Goal: Information Seeking & Learning: Learn about a topic

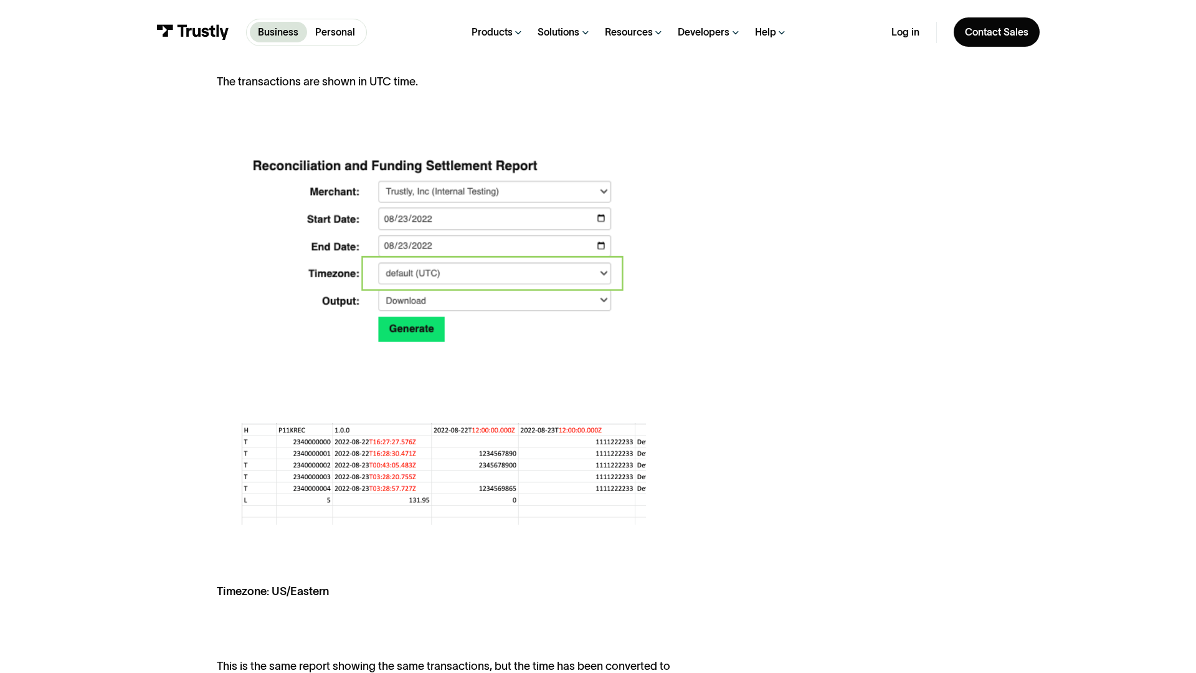
scroll to position [1811, 0]
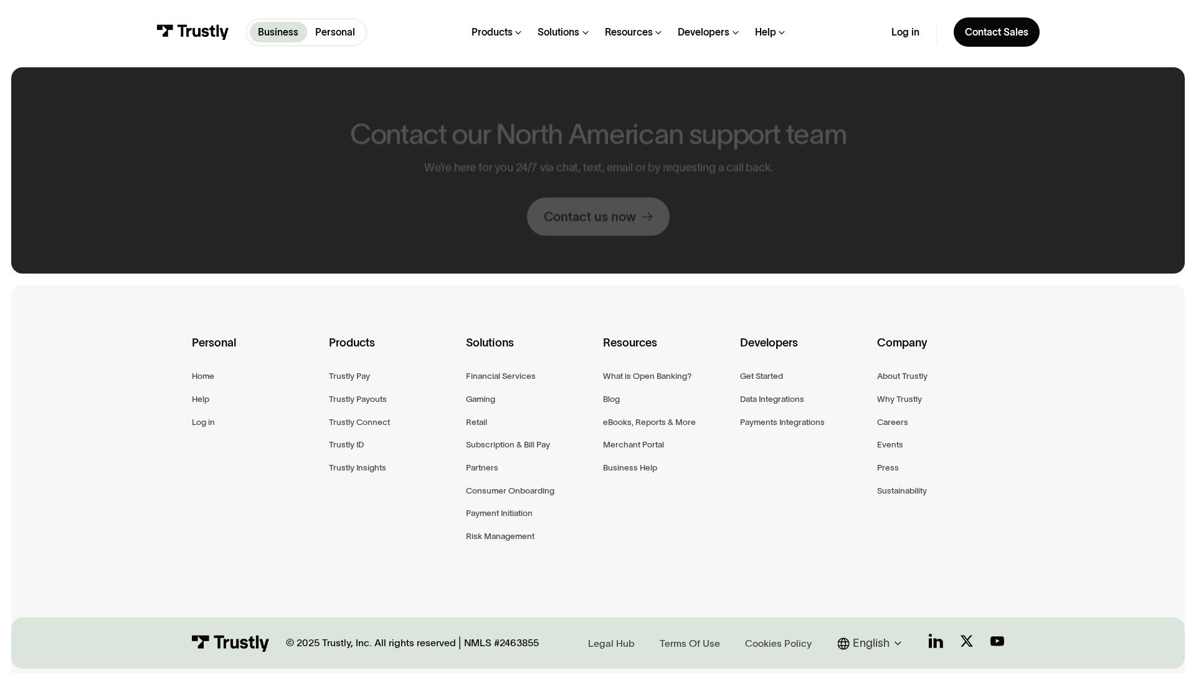
scroll to position [698, 0]
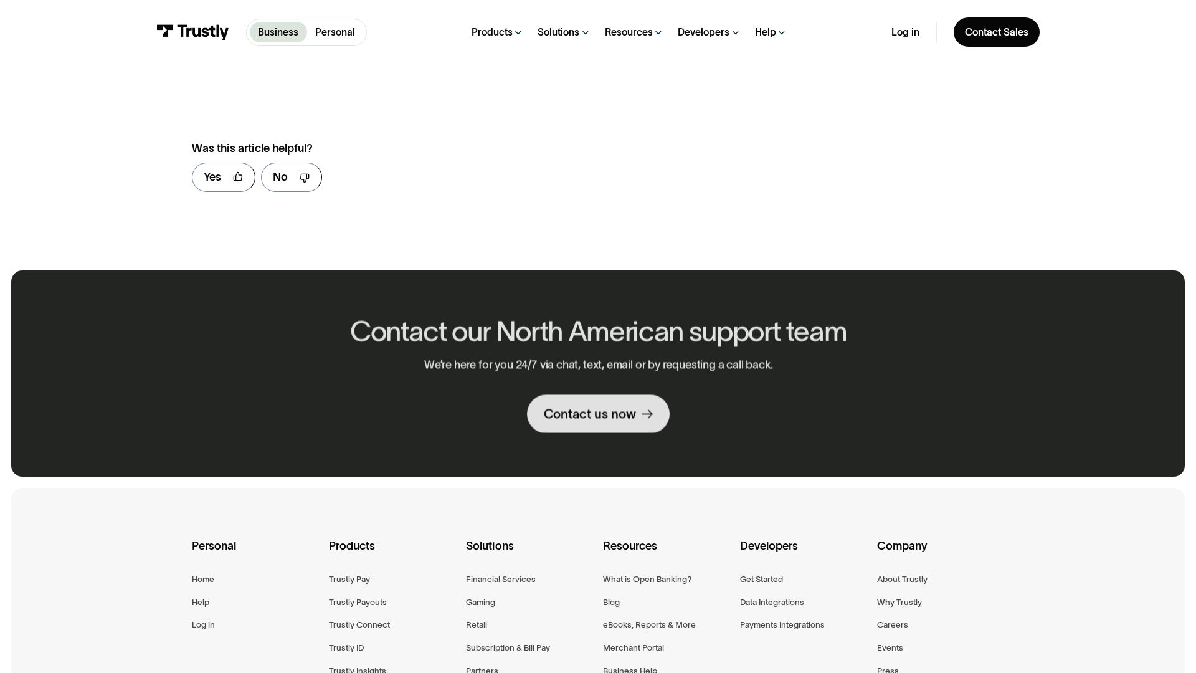
scroll to position [900, 0]
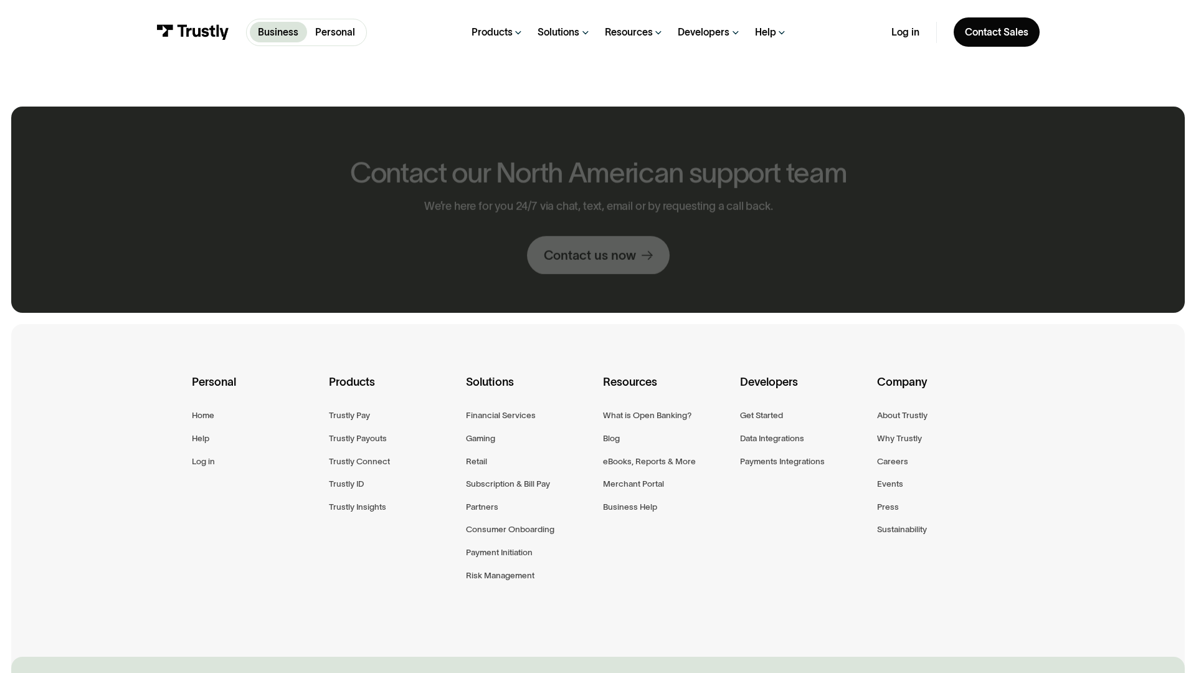
scroll to position [737, 0]
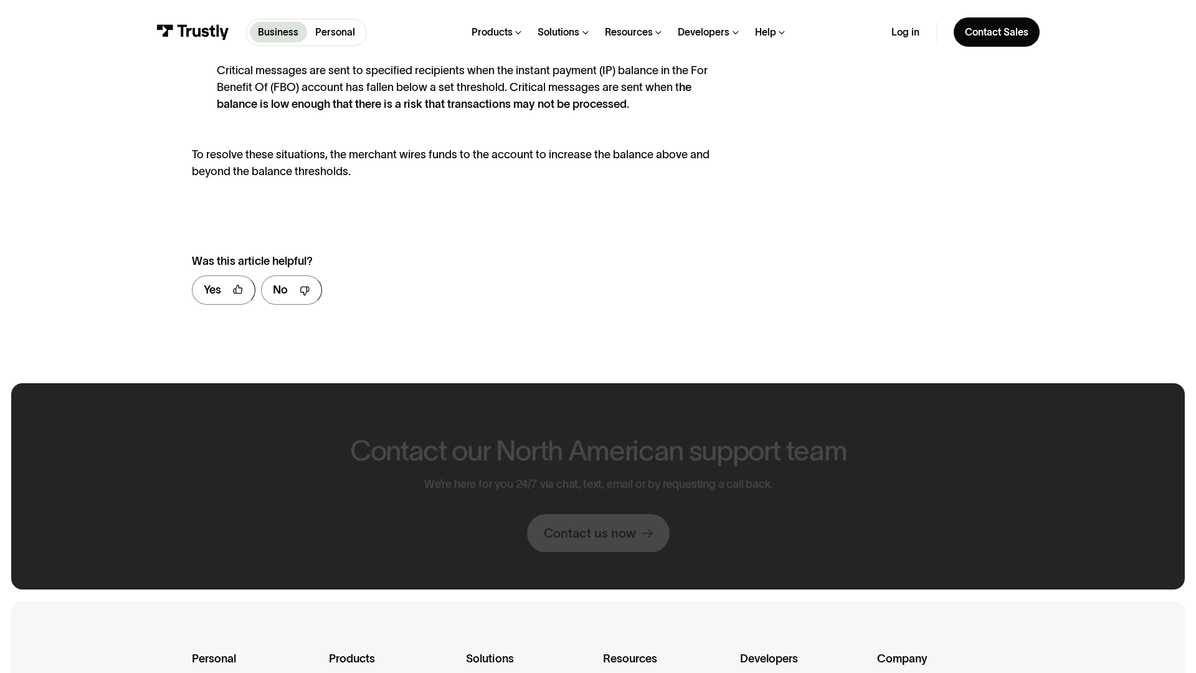
scroll to position [1013, 0]
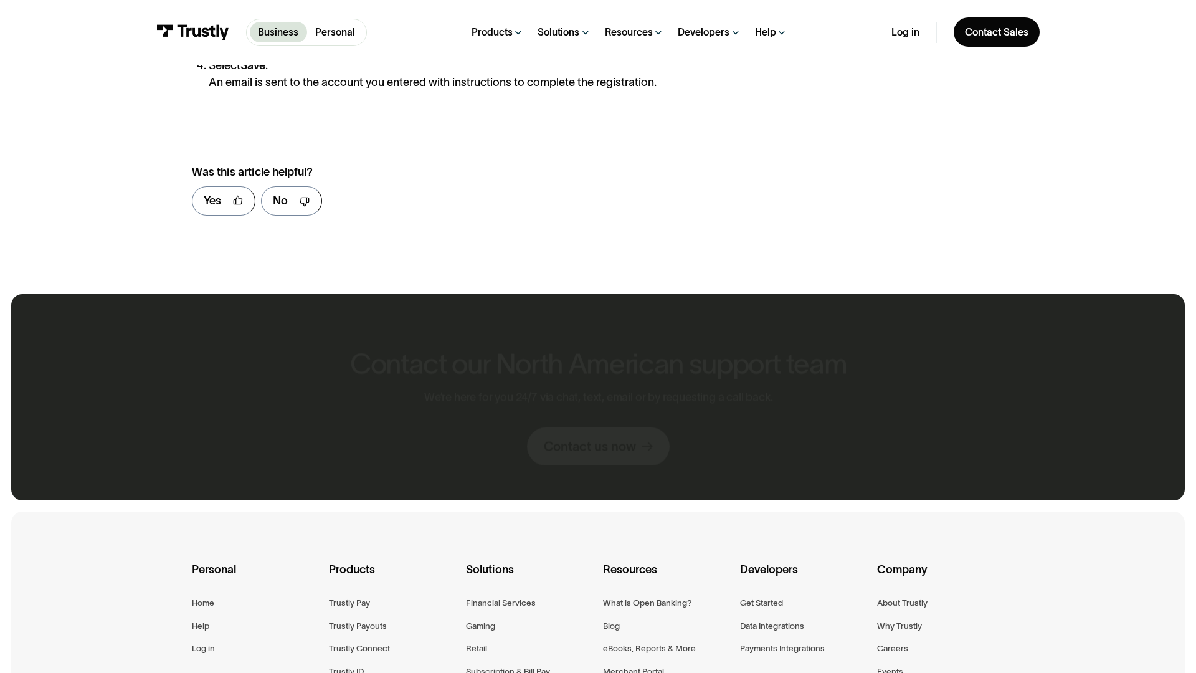
scroll to position [924, 0]
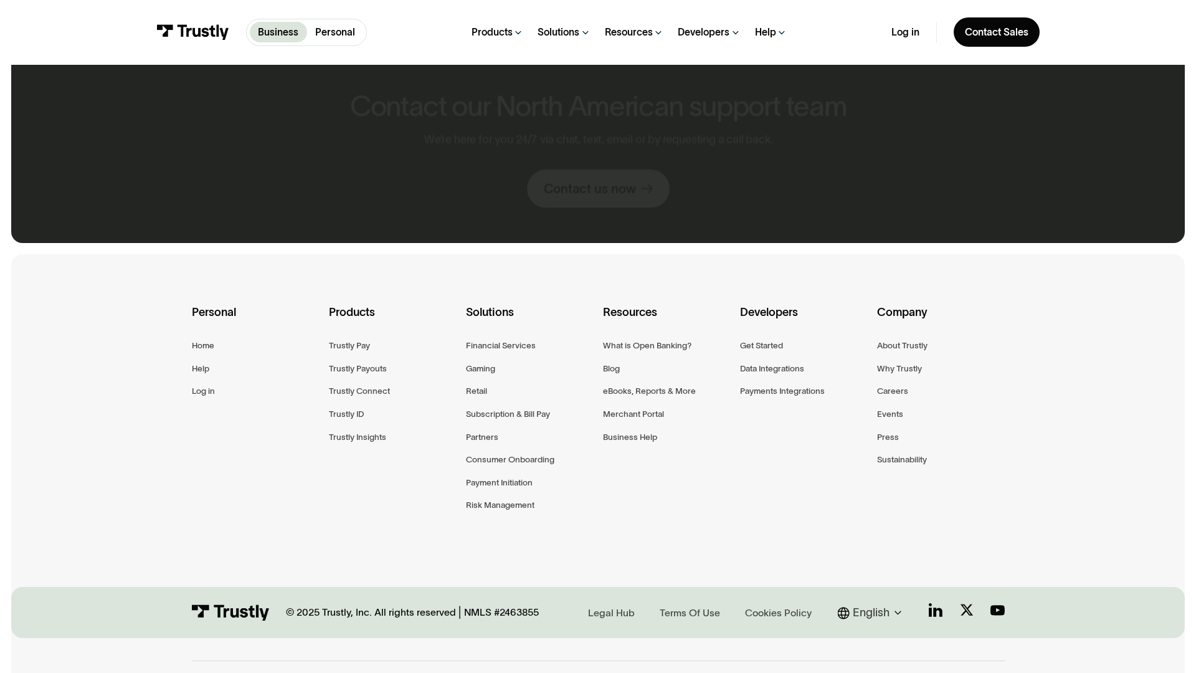
scroll to position [668, 0]
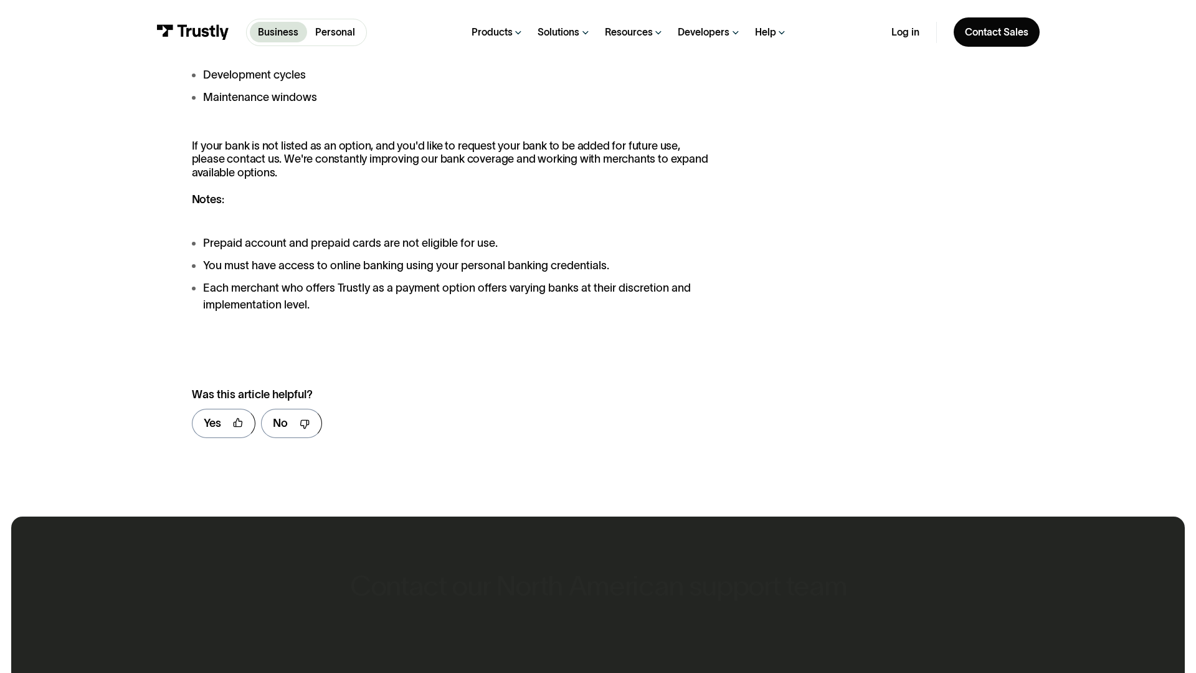
scroll to position [1729, 0]
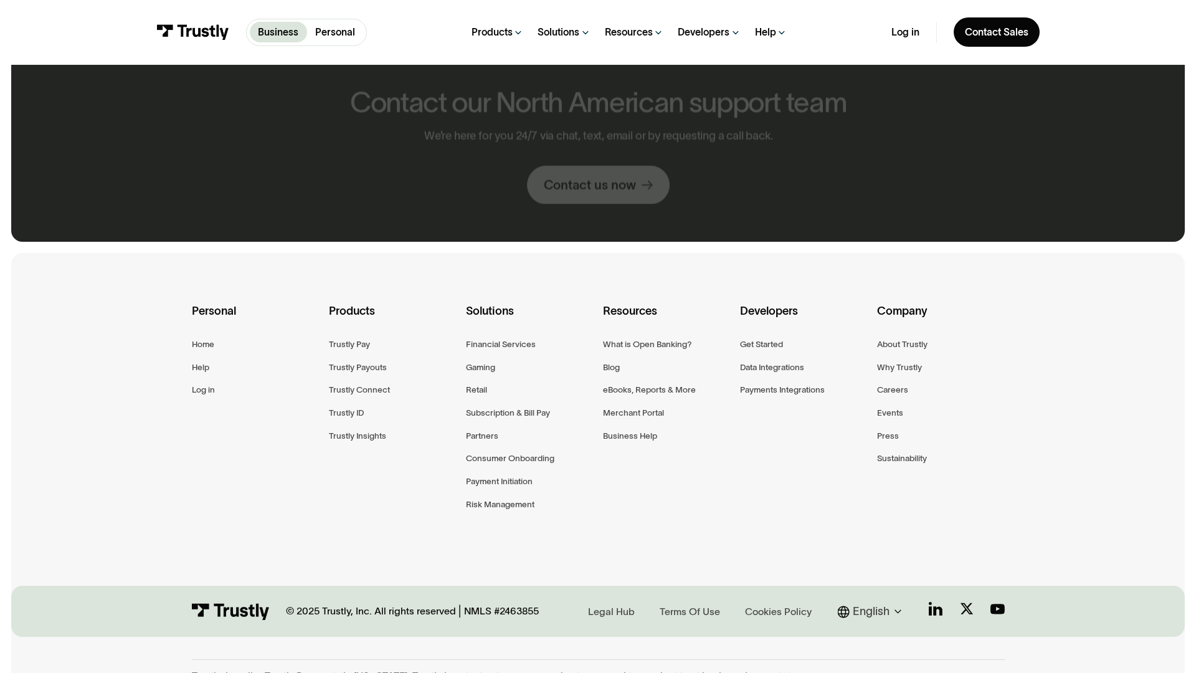
scroll to position [666, 0]
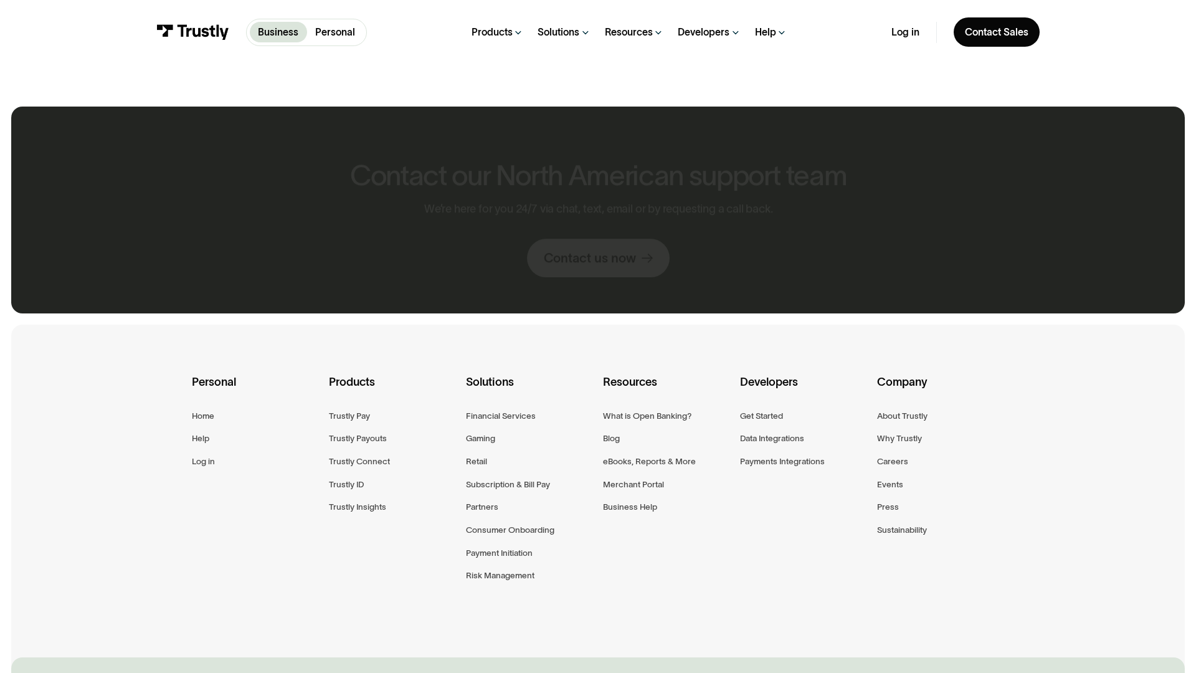
scroll to position [737, 0]
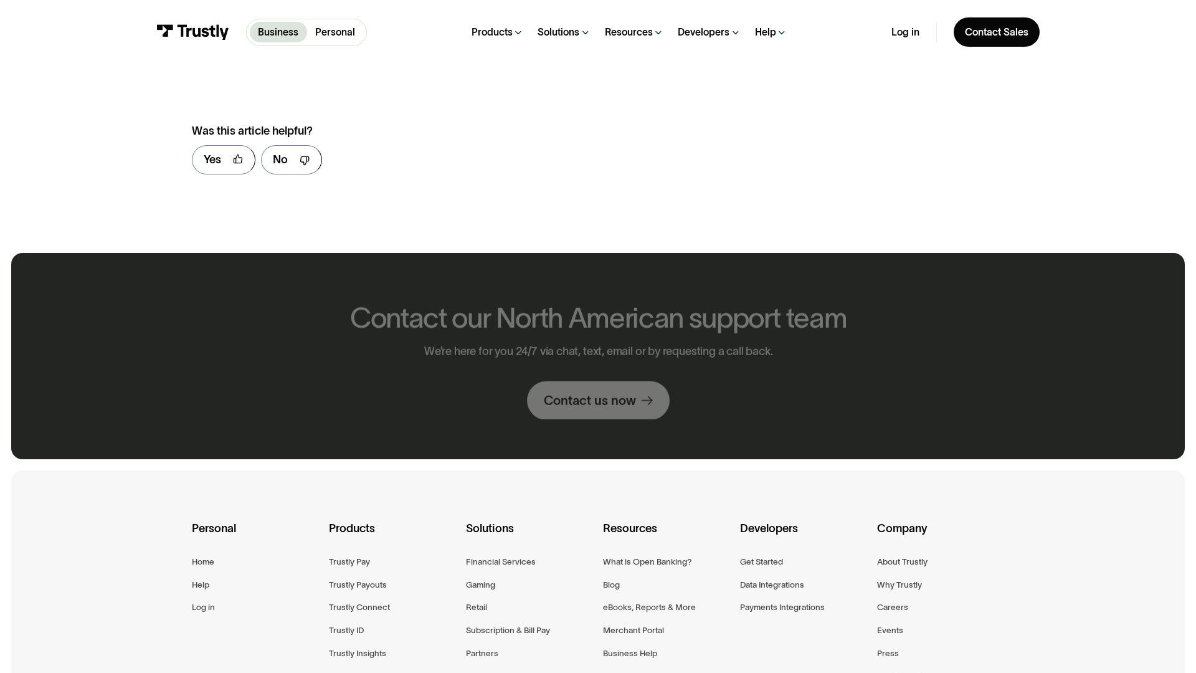
scroll to position [866, 0]
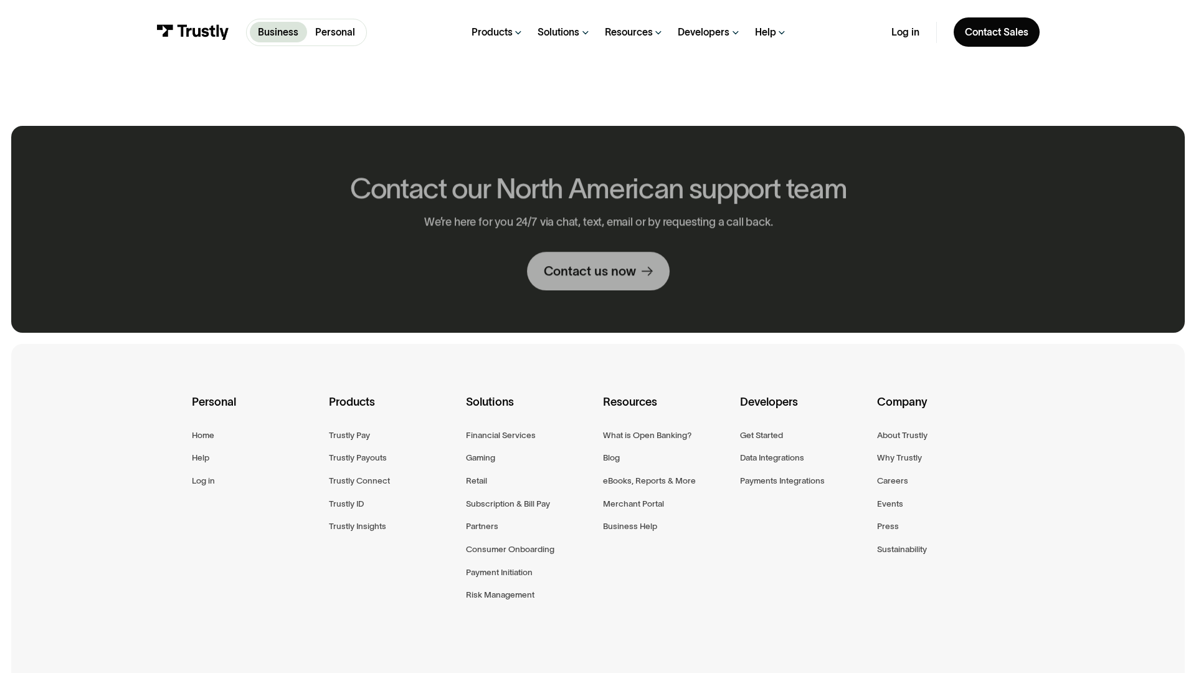
scroll to position [757, 0]
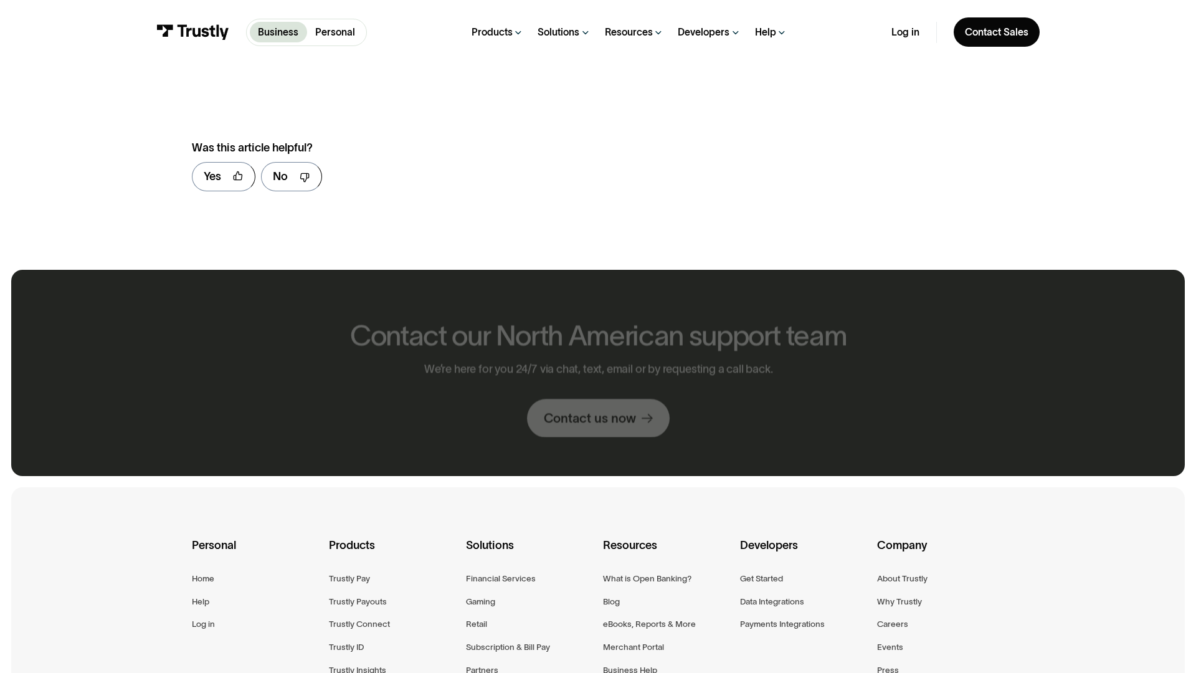
scroll to position [900, 0]
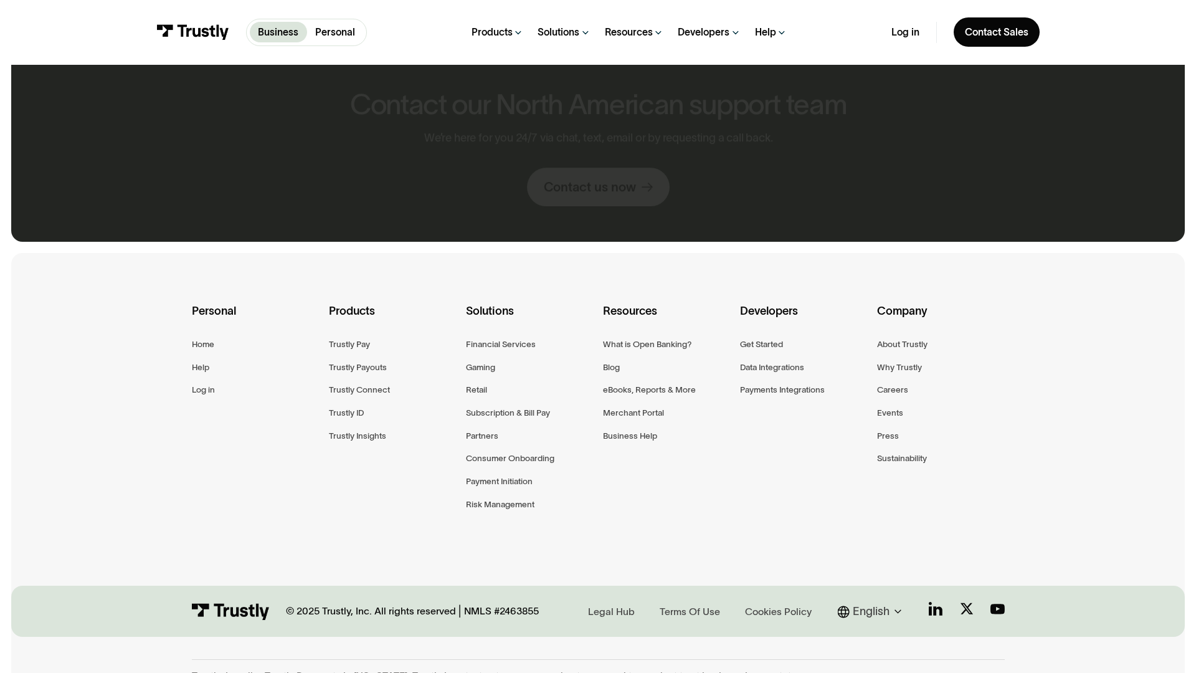
scroll to position [666, 0]
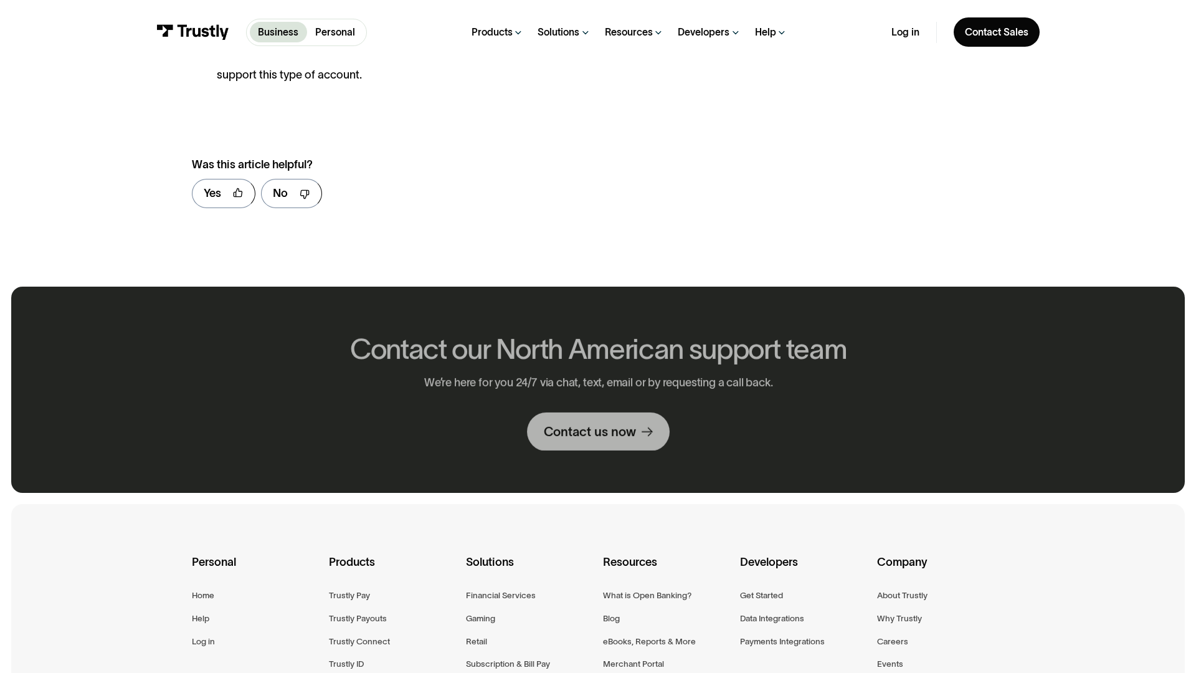
scroll to position [1499, 0]
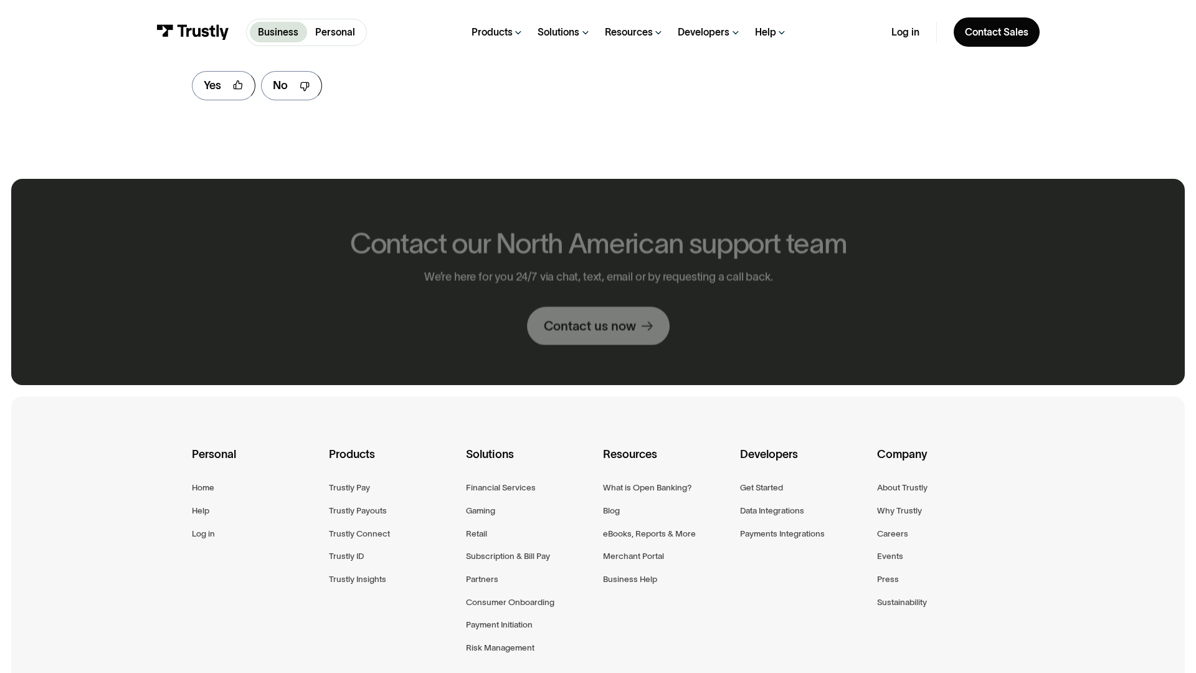
scroll to position [810, 0]
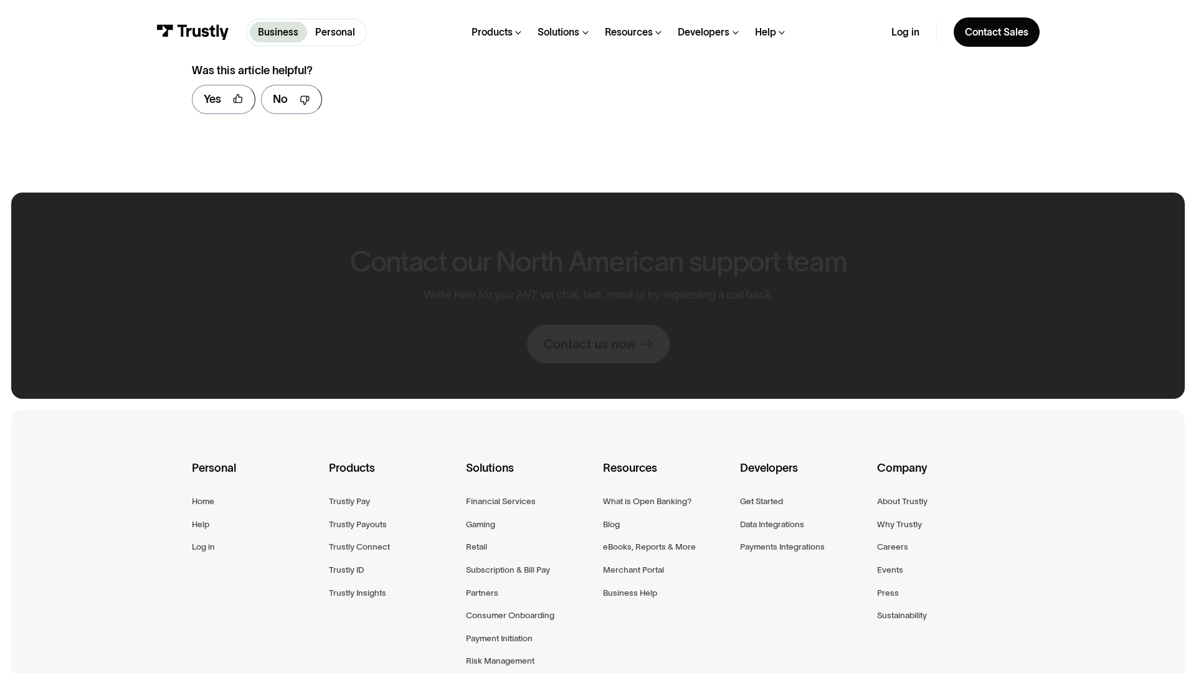
scroll to position [823, 0]
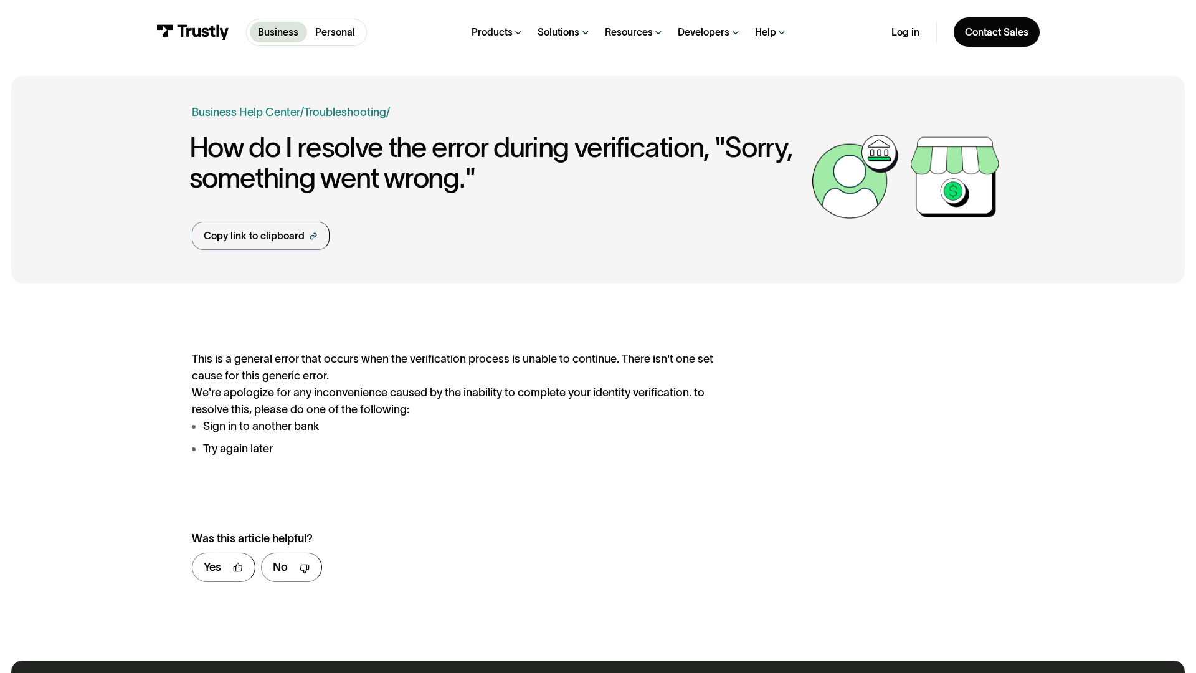
scroll to position [645, 0]
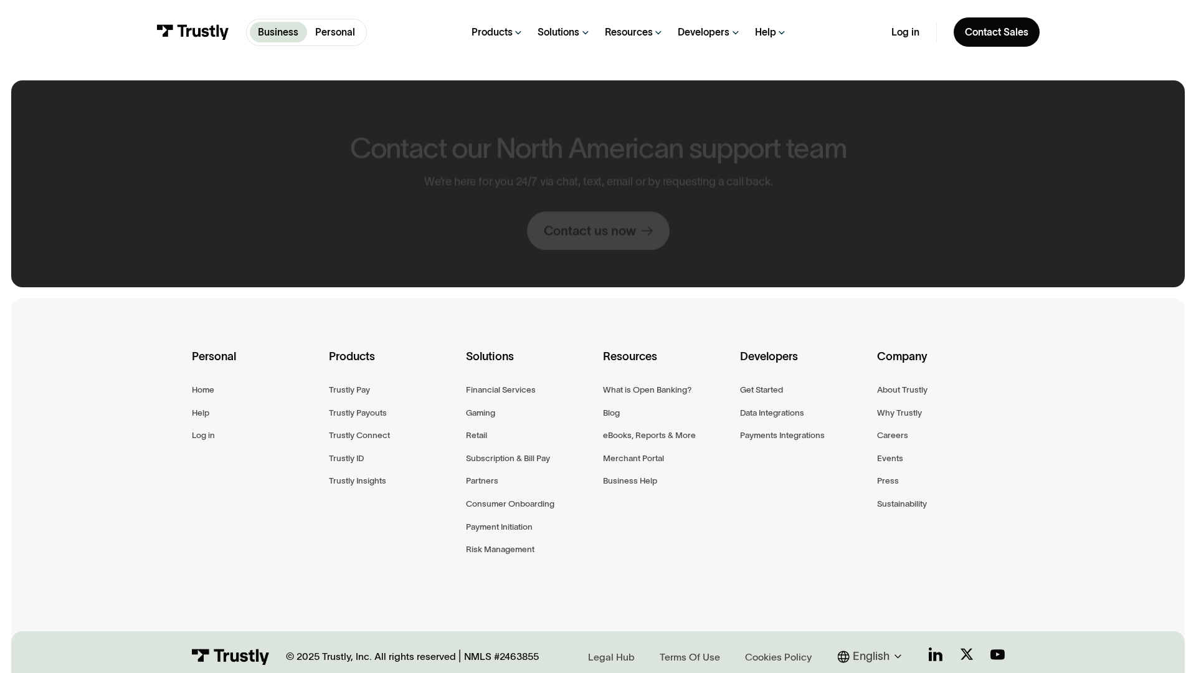
scroll to position [711, 0]
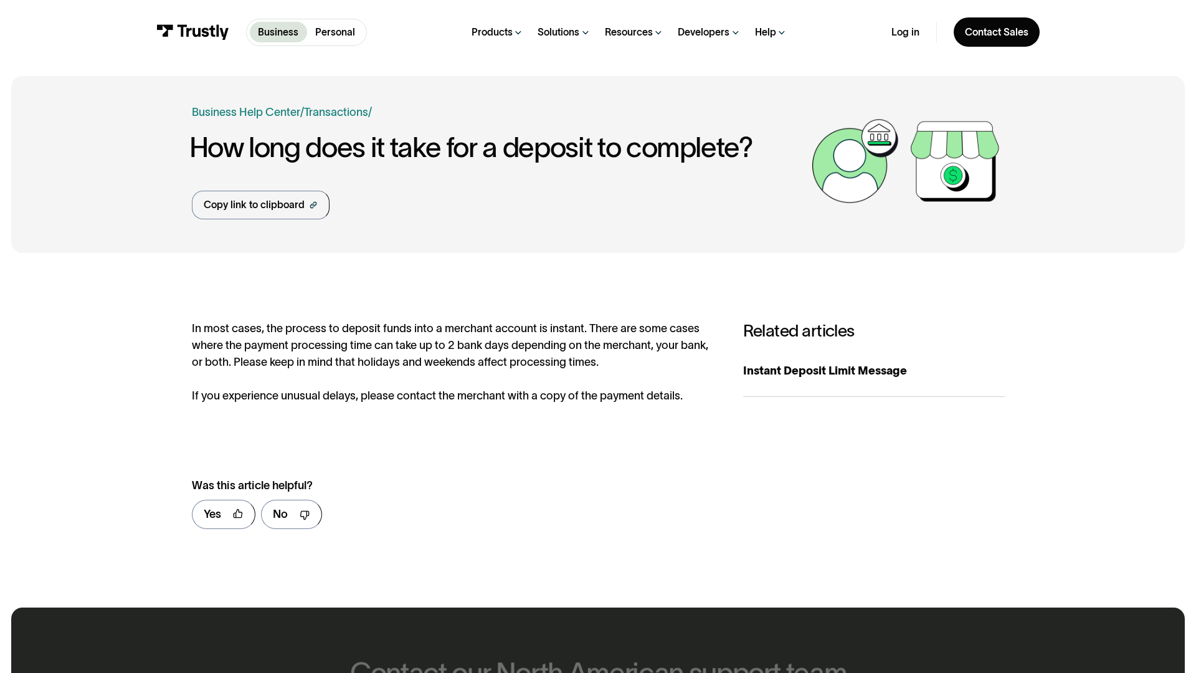
scroll to position [592, 0]
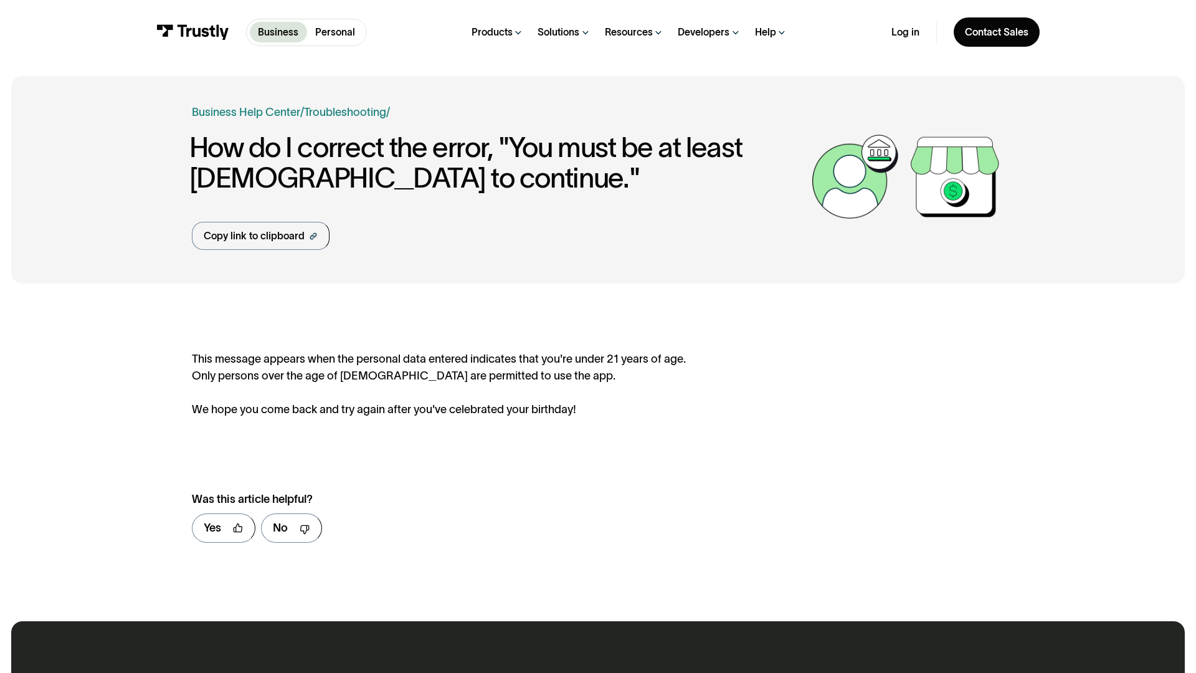
scroll to position [605, 0]
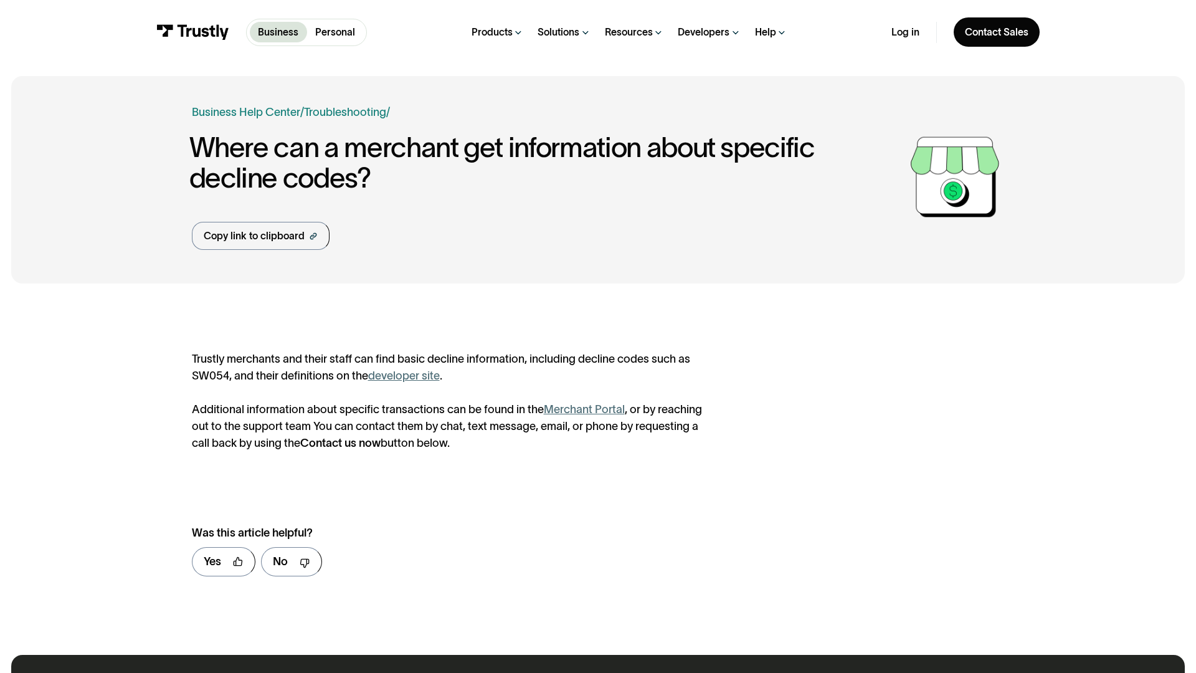
scroll to position [639, 0]
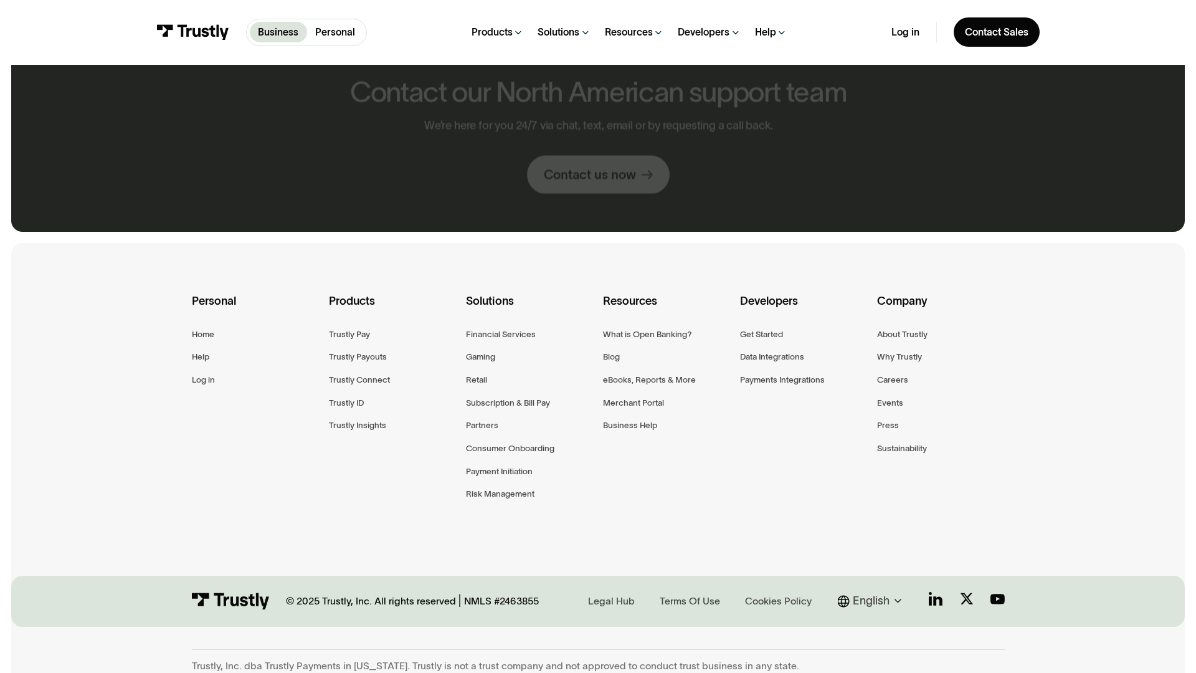
scroll to position [656, 0]
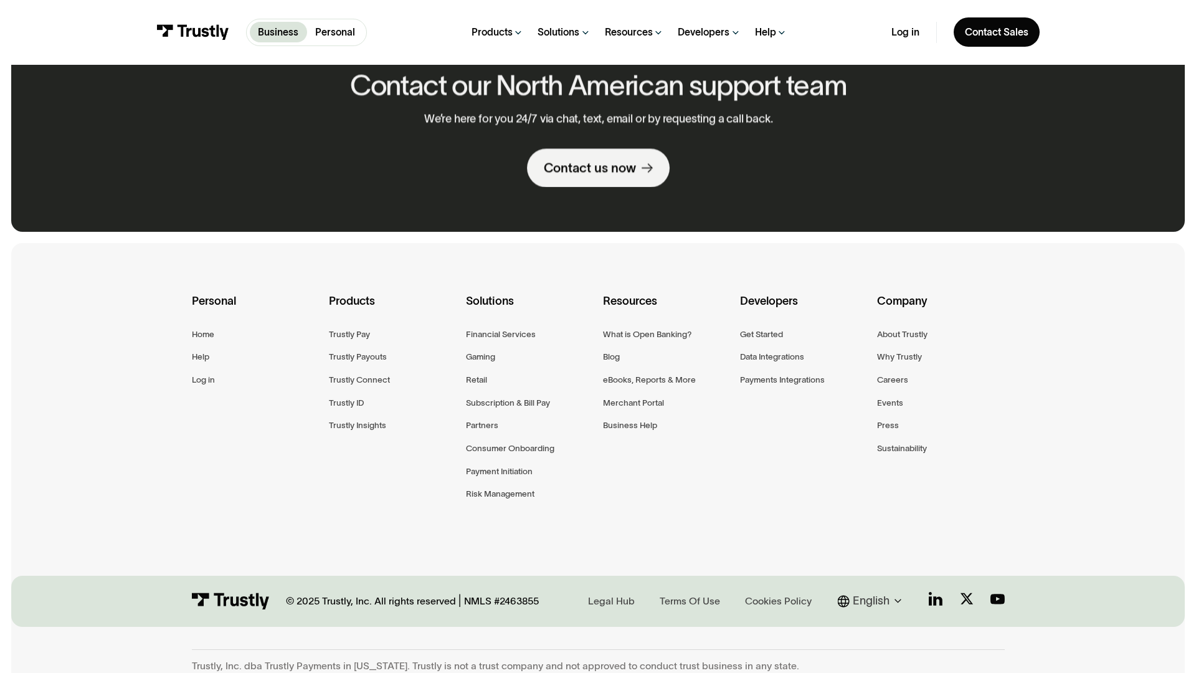
scroll to position [656, 0]
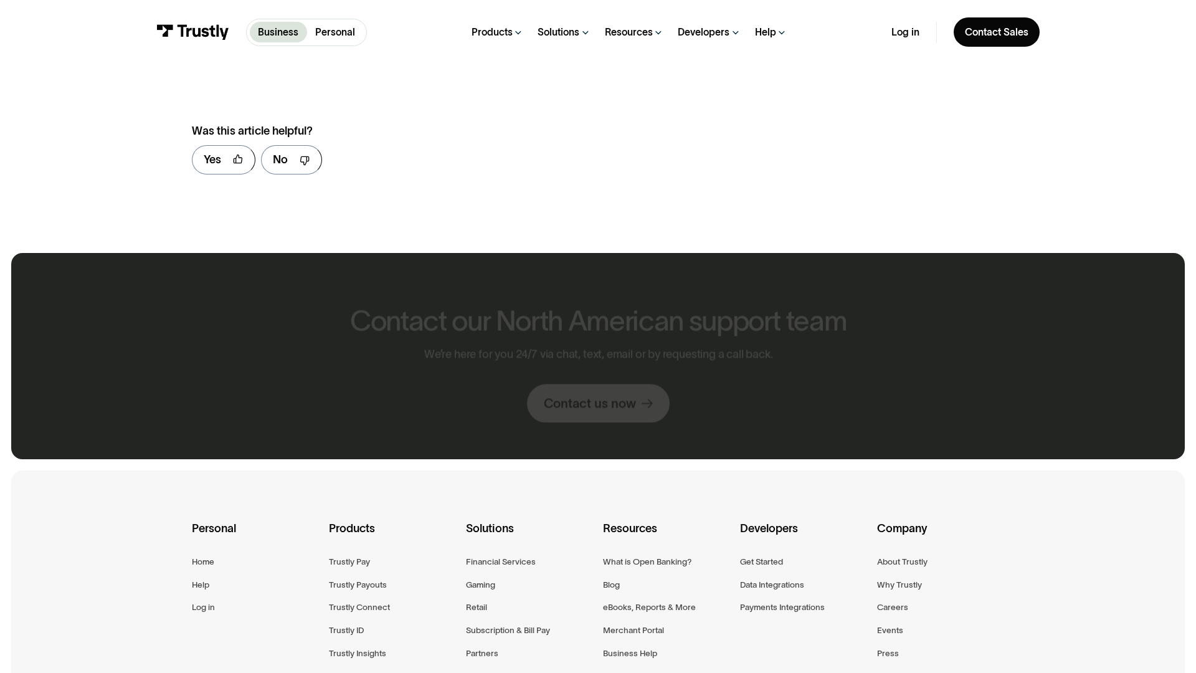
scroll to position [866, 0]
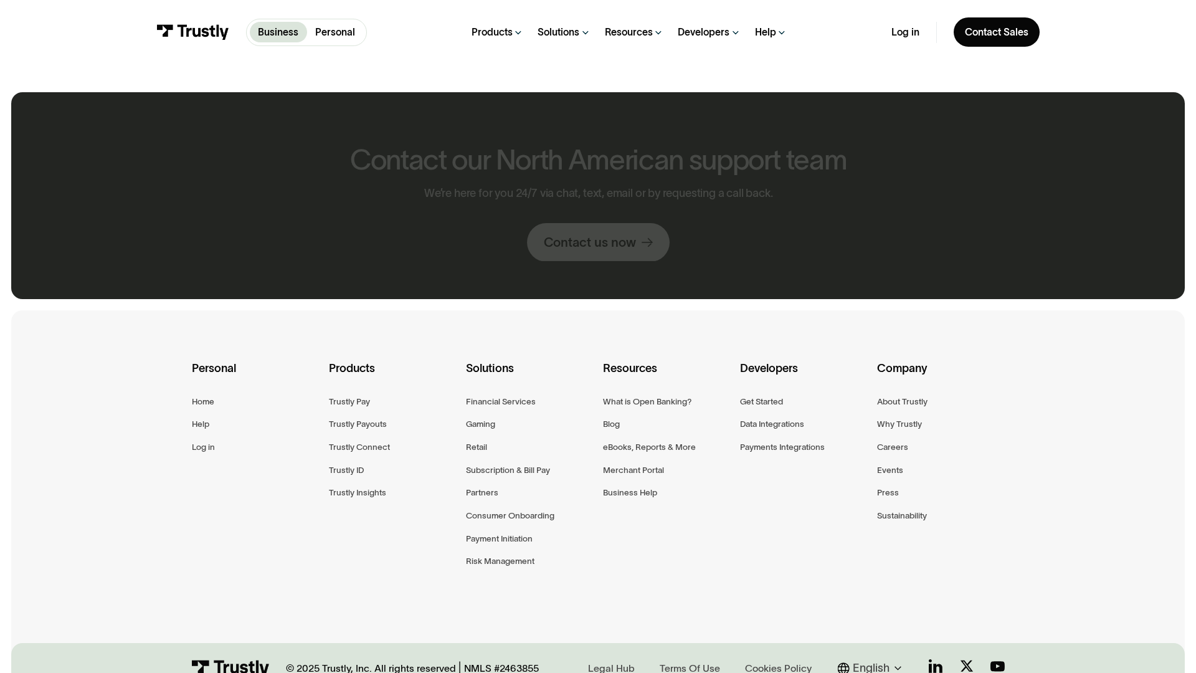
scroll to position [723, 0]
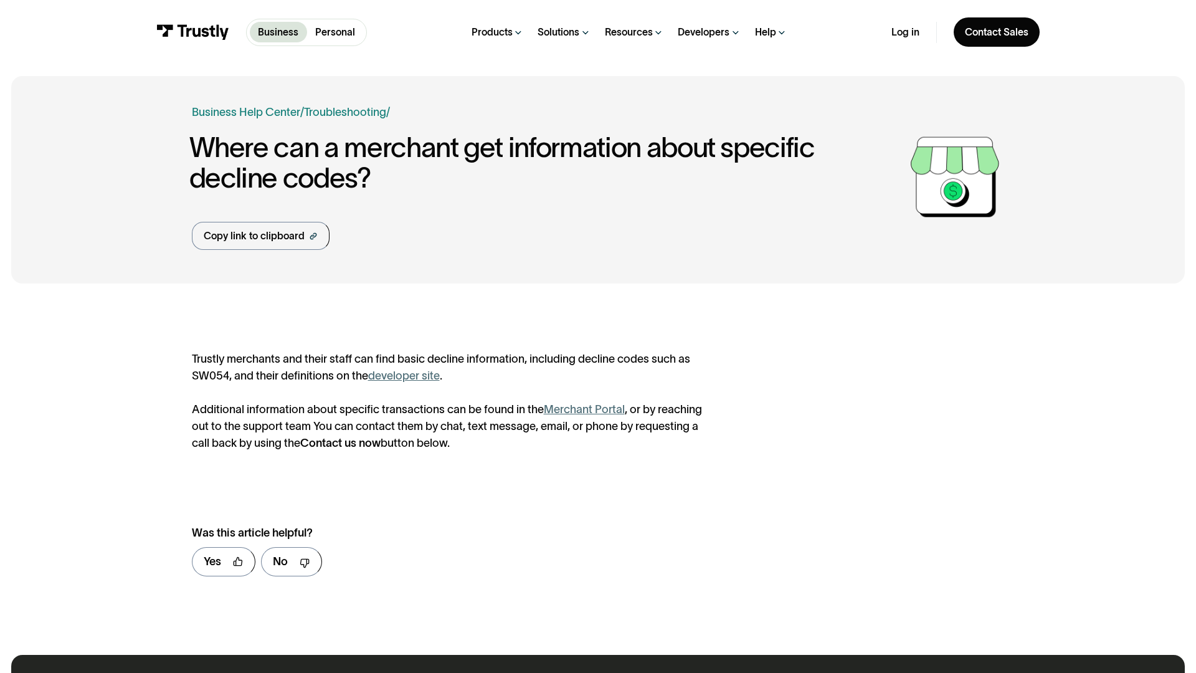
scroll to position [639, 0]
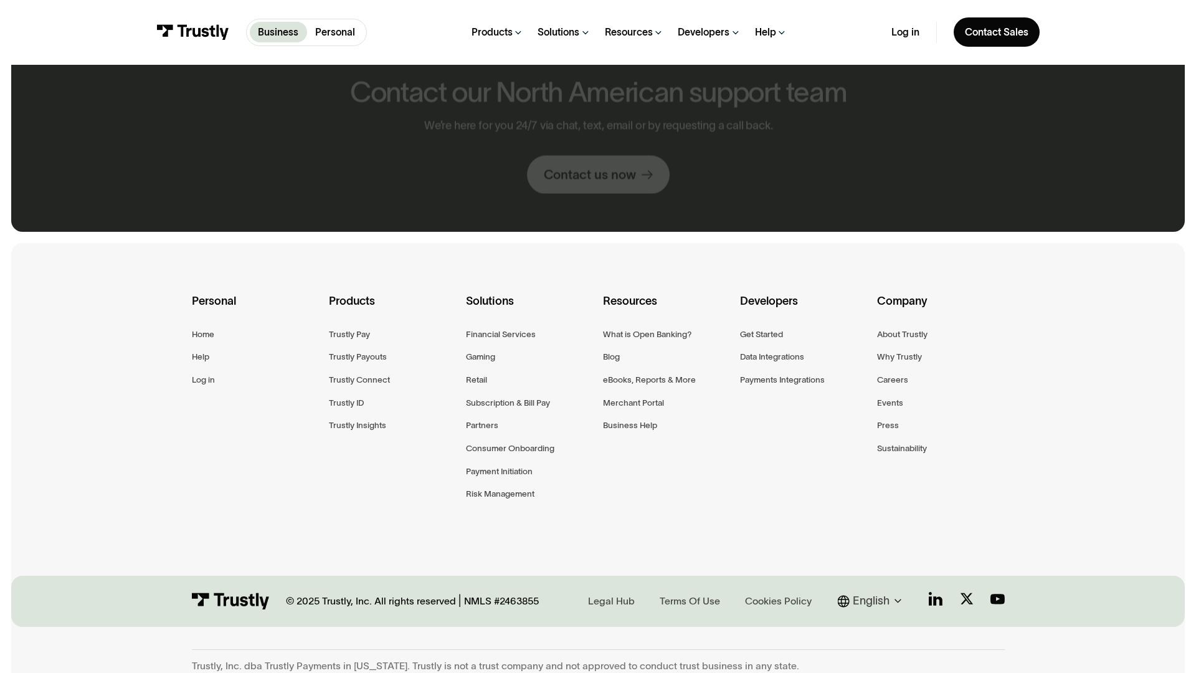
scroll to position [656, 0]
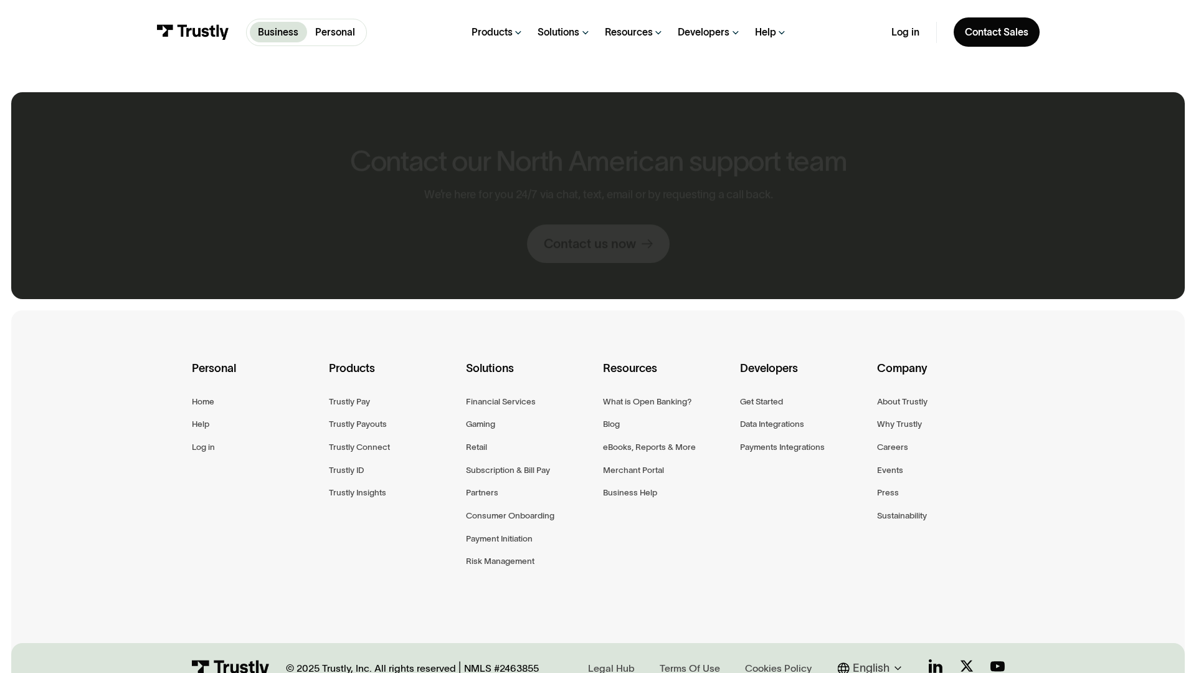
scroll to position [723, 0]
